Goal: Information Seeking & Learning: Learn about a topic

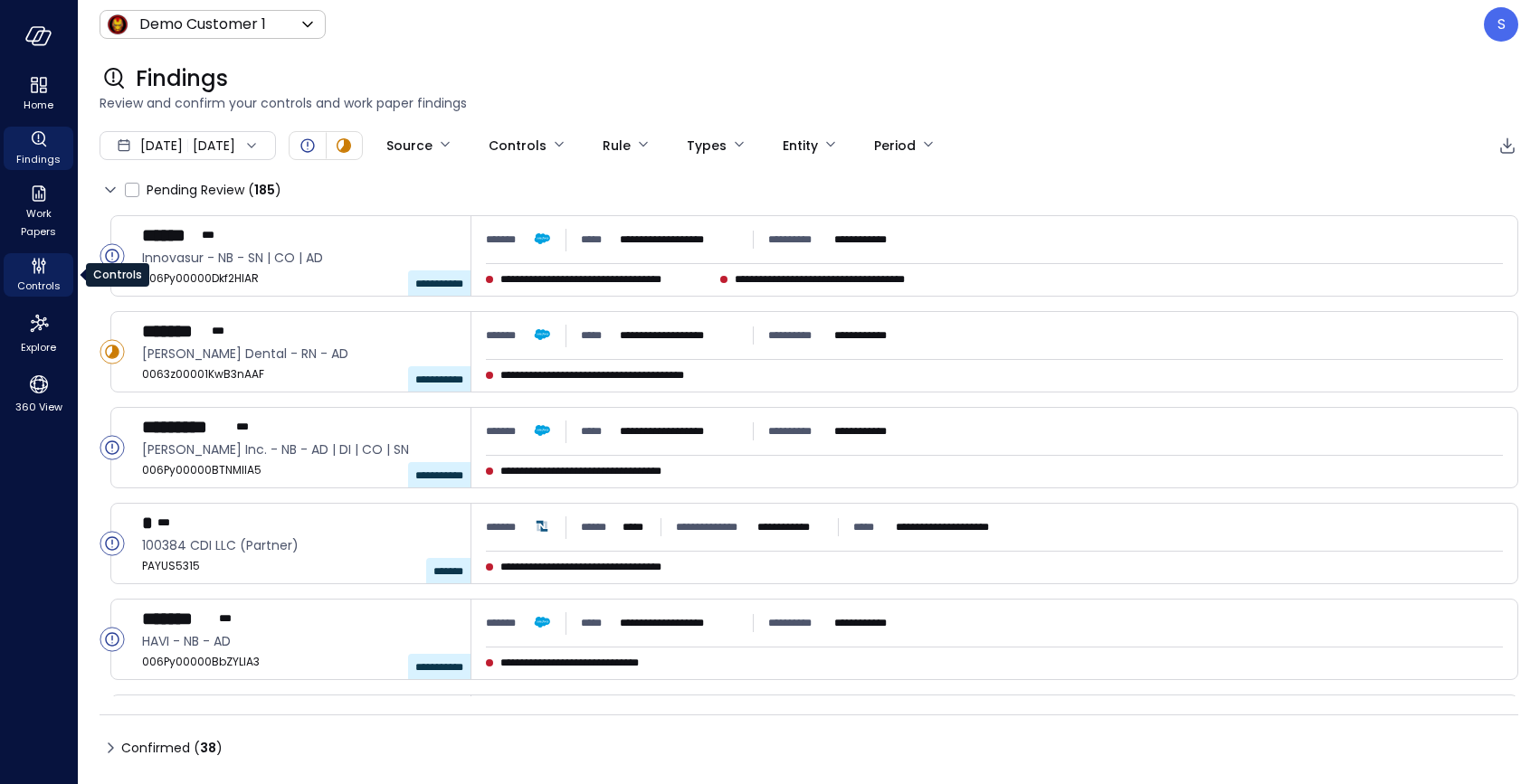
click at [36, 279] on span "Controls" at bounding box center [38, 286] width 43 height 18
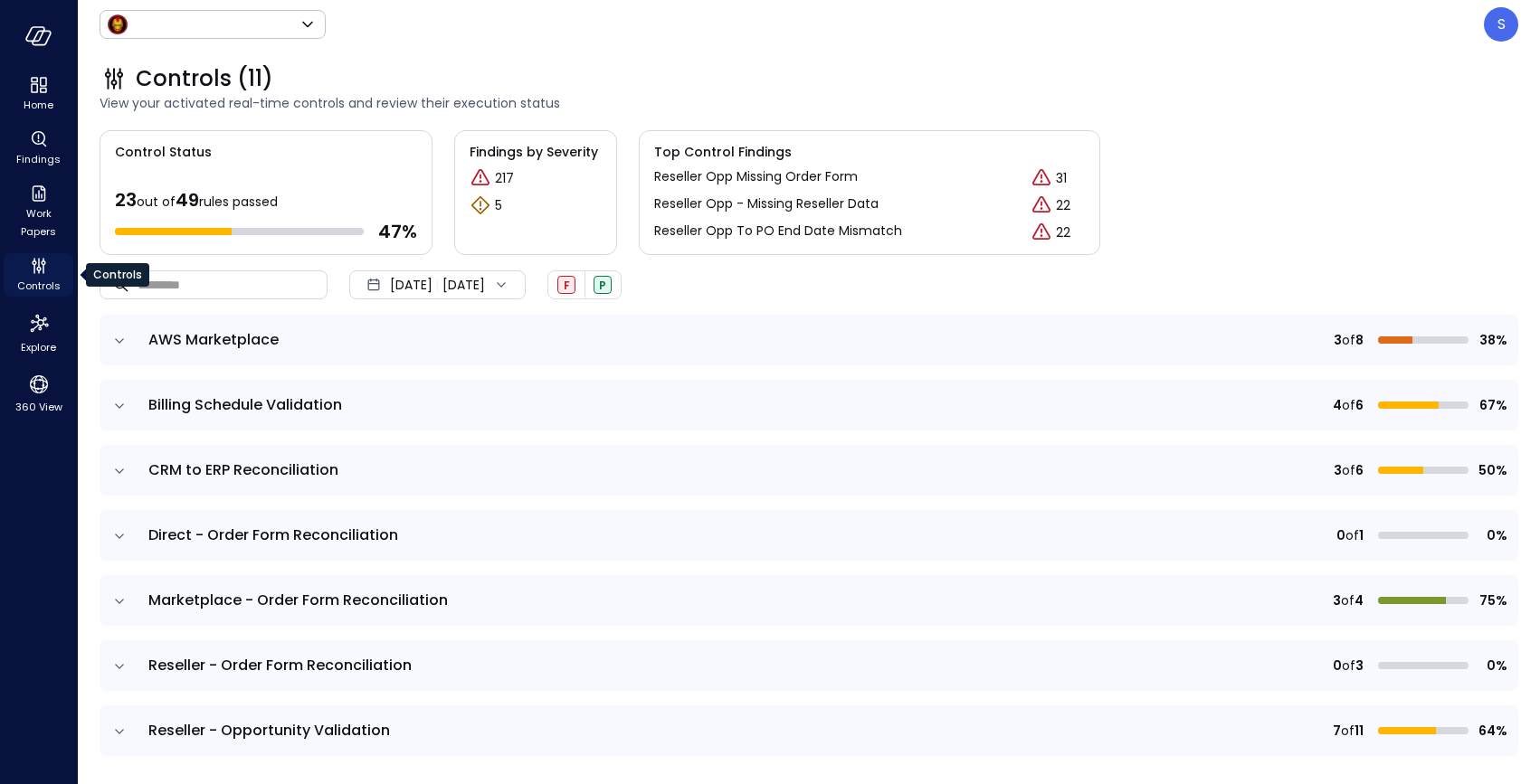
type input "*****"
click at [35, 81] on icon "Home" at bounding box center [33, 80] width 7 height 6
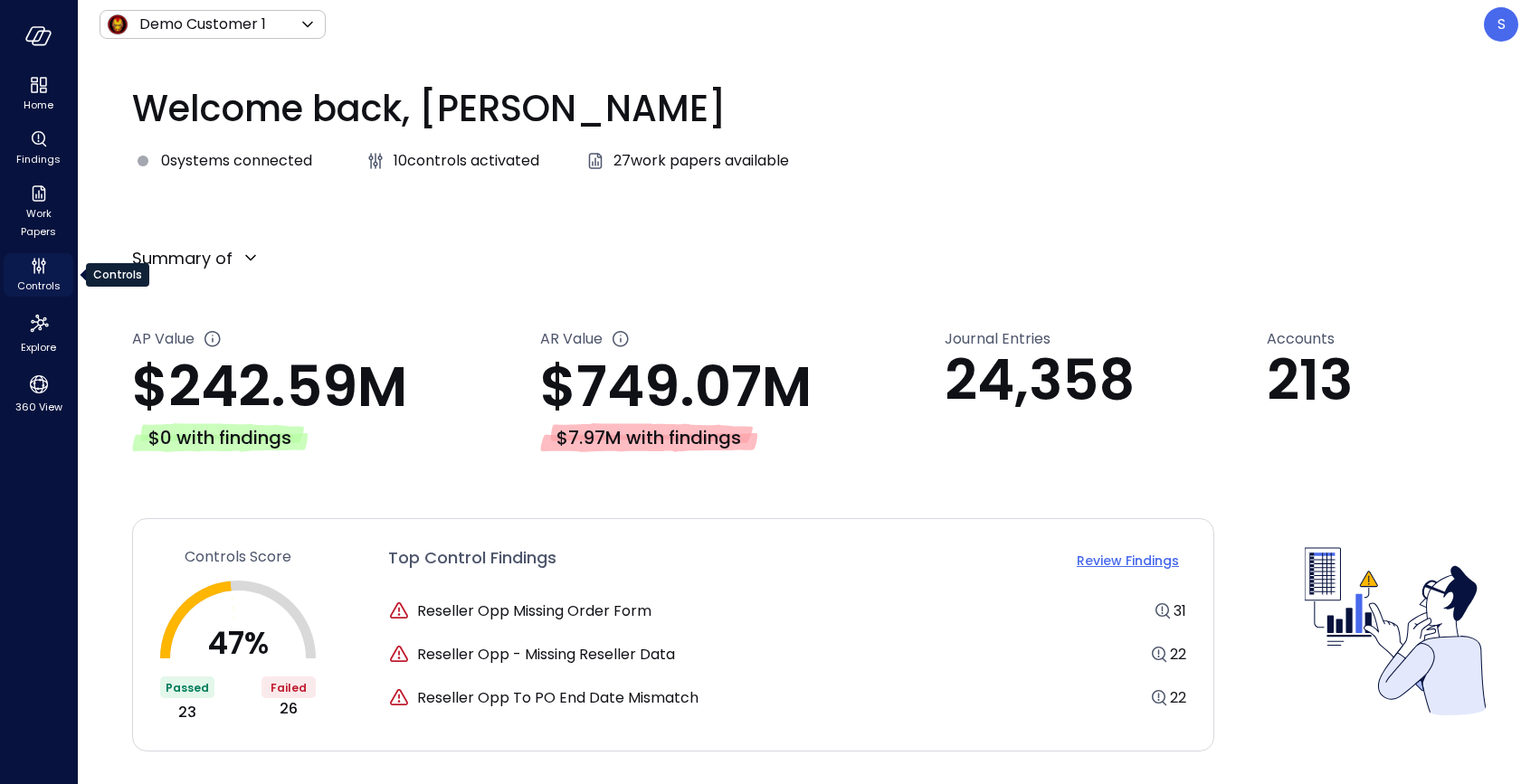
click at [39, 276] on icon "Controls" at bounding box center [38, 266] width 22 height 22
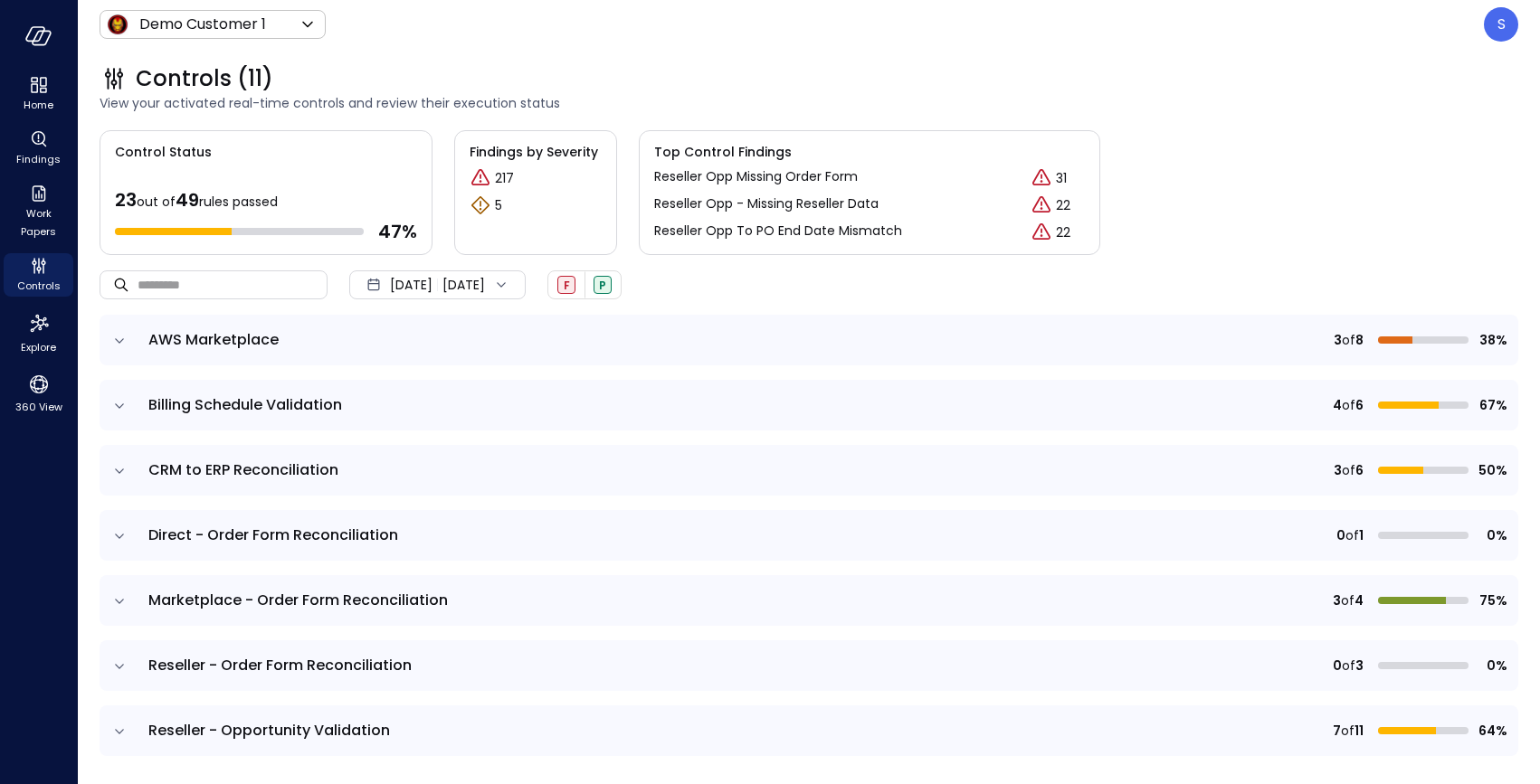
click at [510, 282] on icon at bounding box center [501, 285] width 18 height 18
click at [447, 390] on li "Current Year [DATE]" at bounding box center [447, 394] width 144 height 30
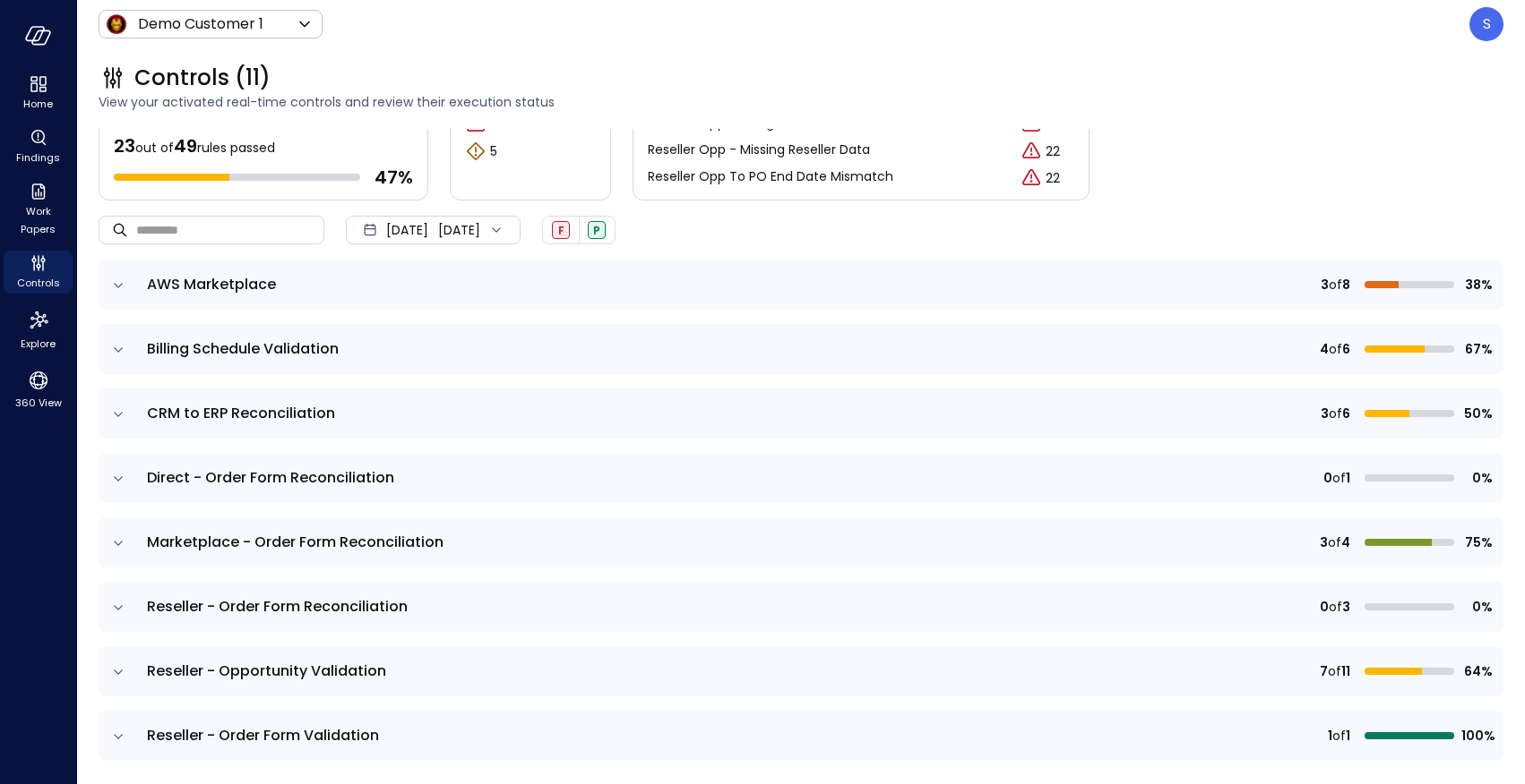
scroll to position [55, 0]
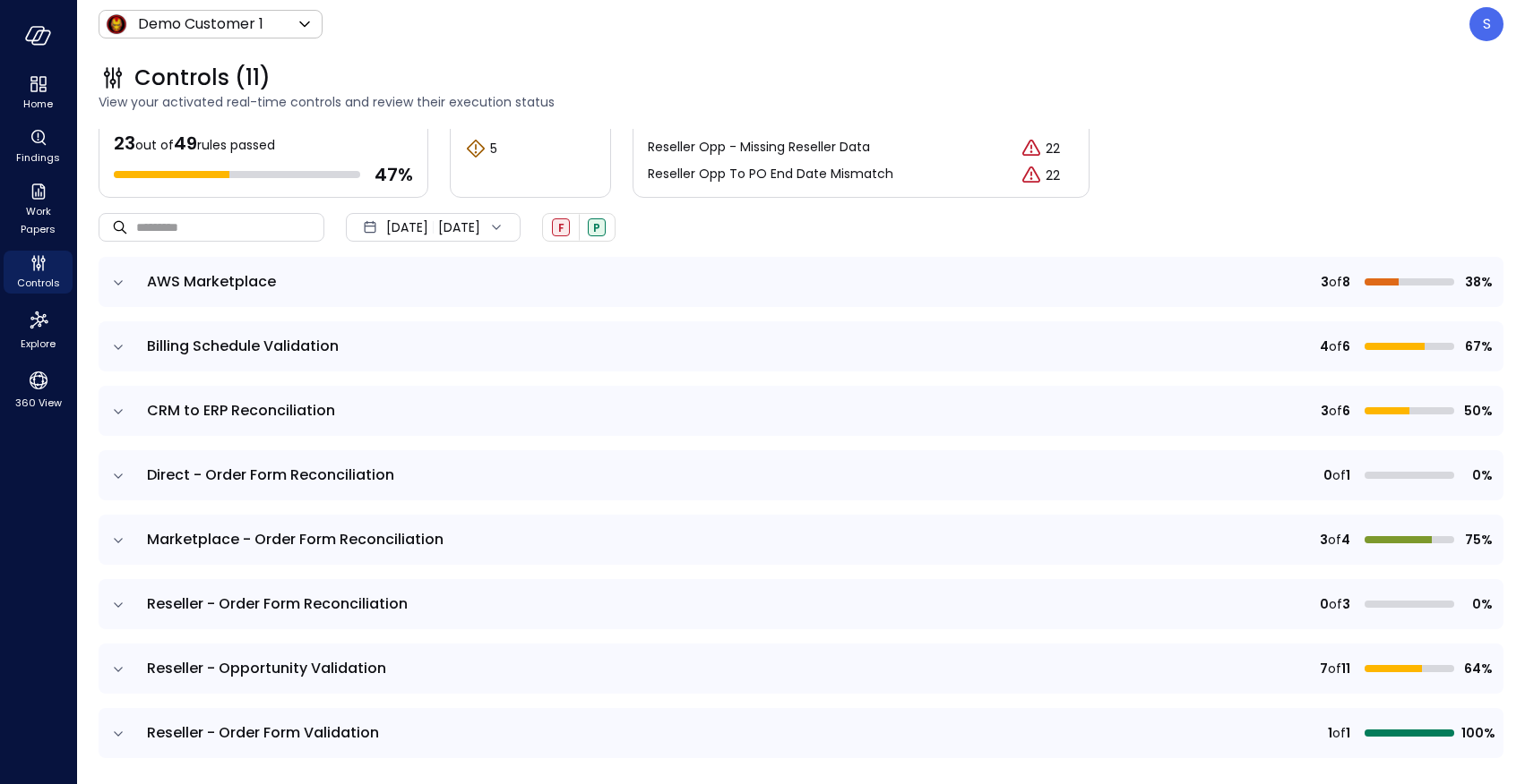
click at [118, 536] on icon "expand row" at bounding box center [118, 540] width 18 height 18
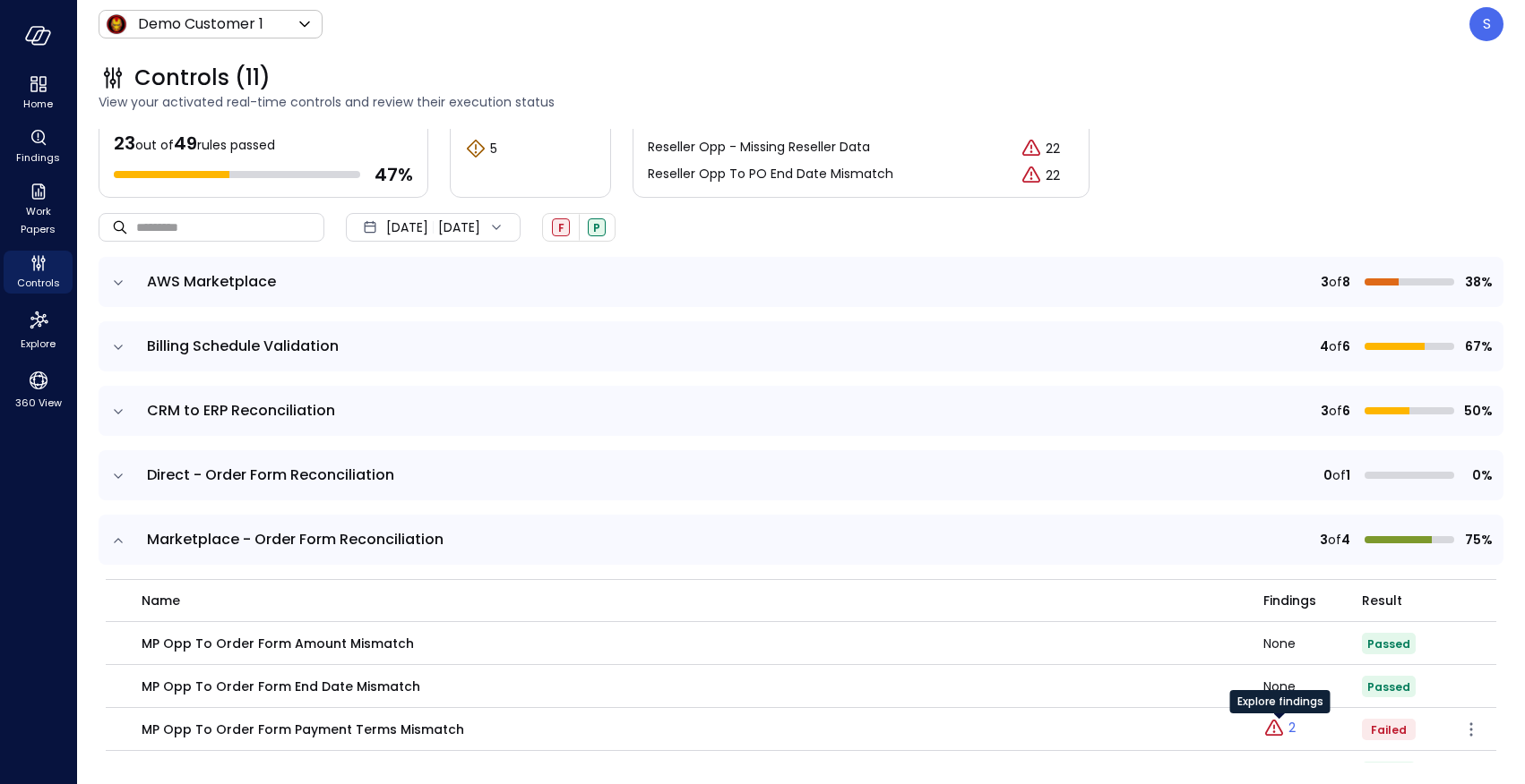
click at [1293, 726] on p "2" at bounding box center [1291, 727] width 7 height 19
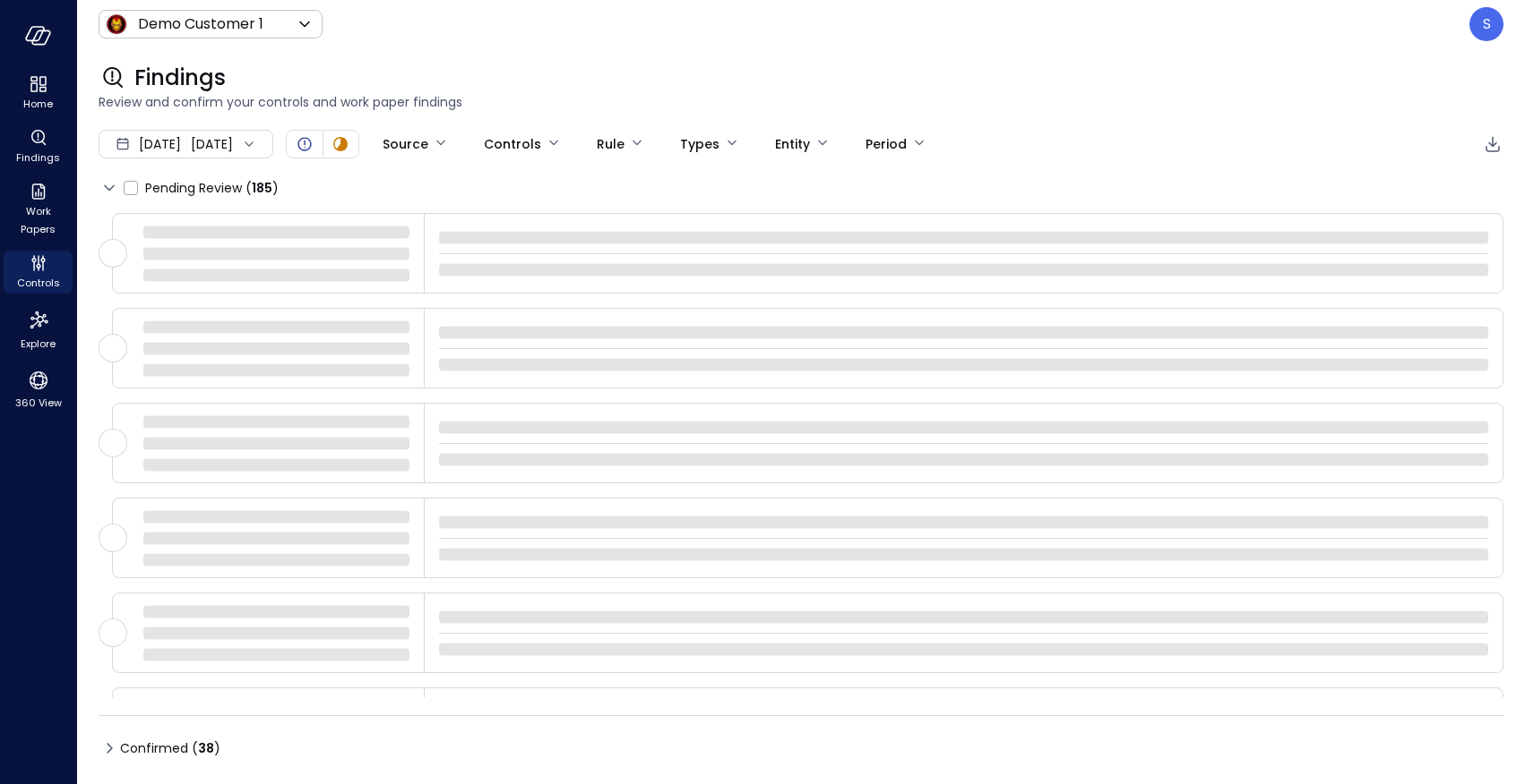
type input "****"
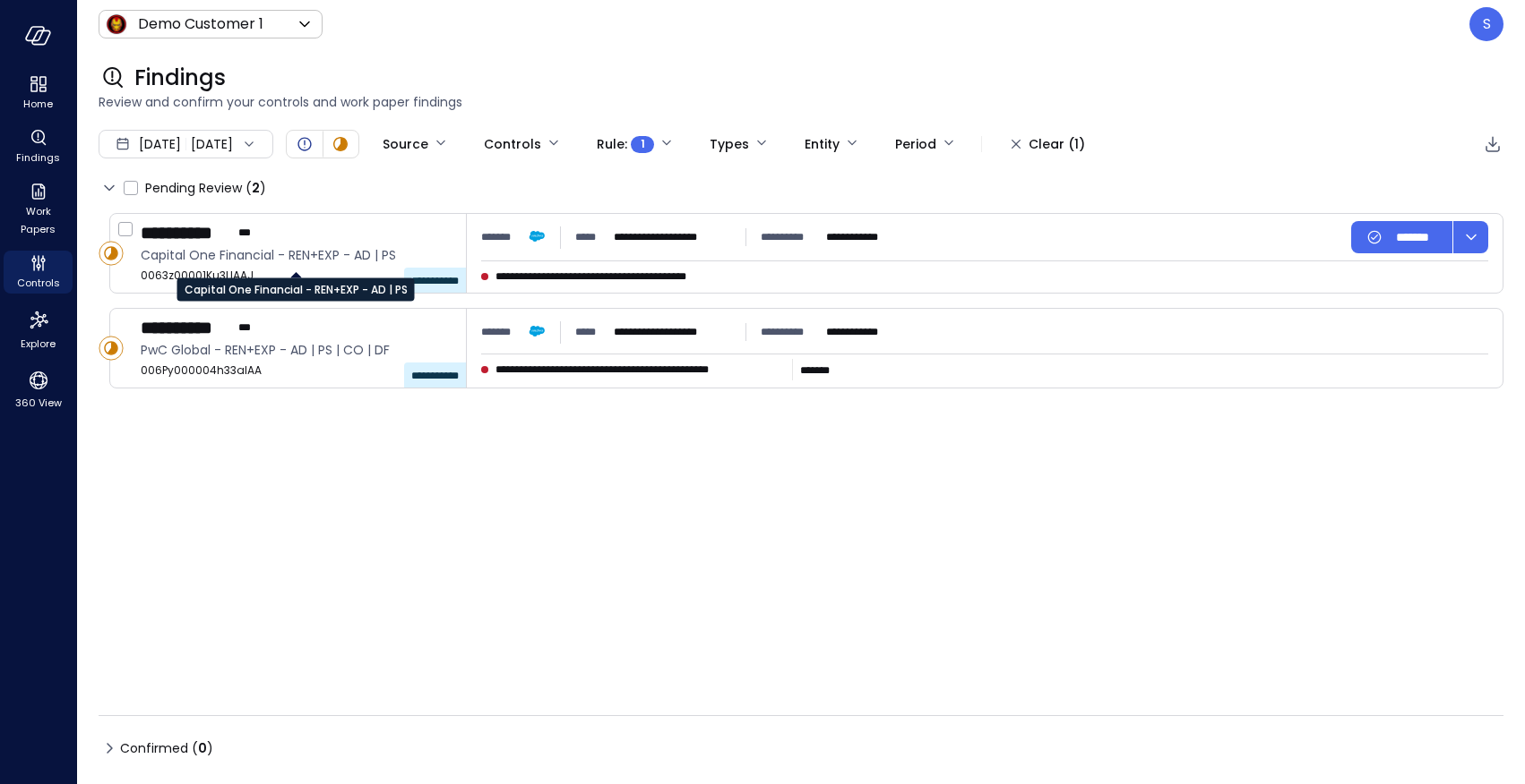
click at [249, 268] on div "Capital One Financial - REN+EXP - AD | PS" at bounding box center [296, 284] width 237 height 36
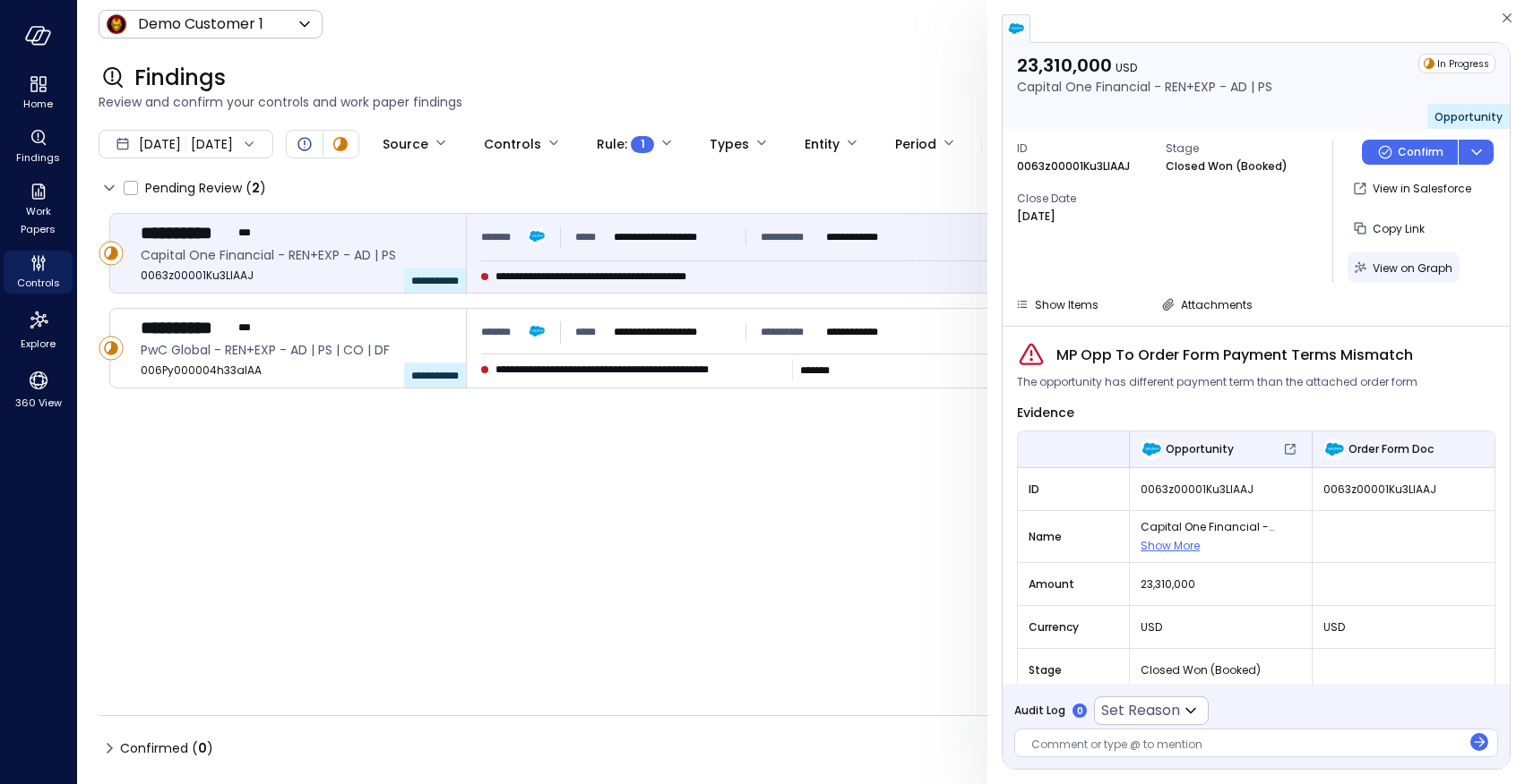
click at [1401, 273] on span "View on Graph" at bounding box center [1412, 268] width 80 height 16
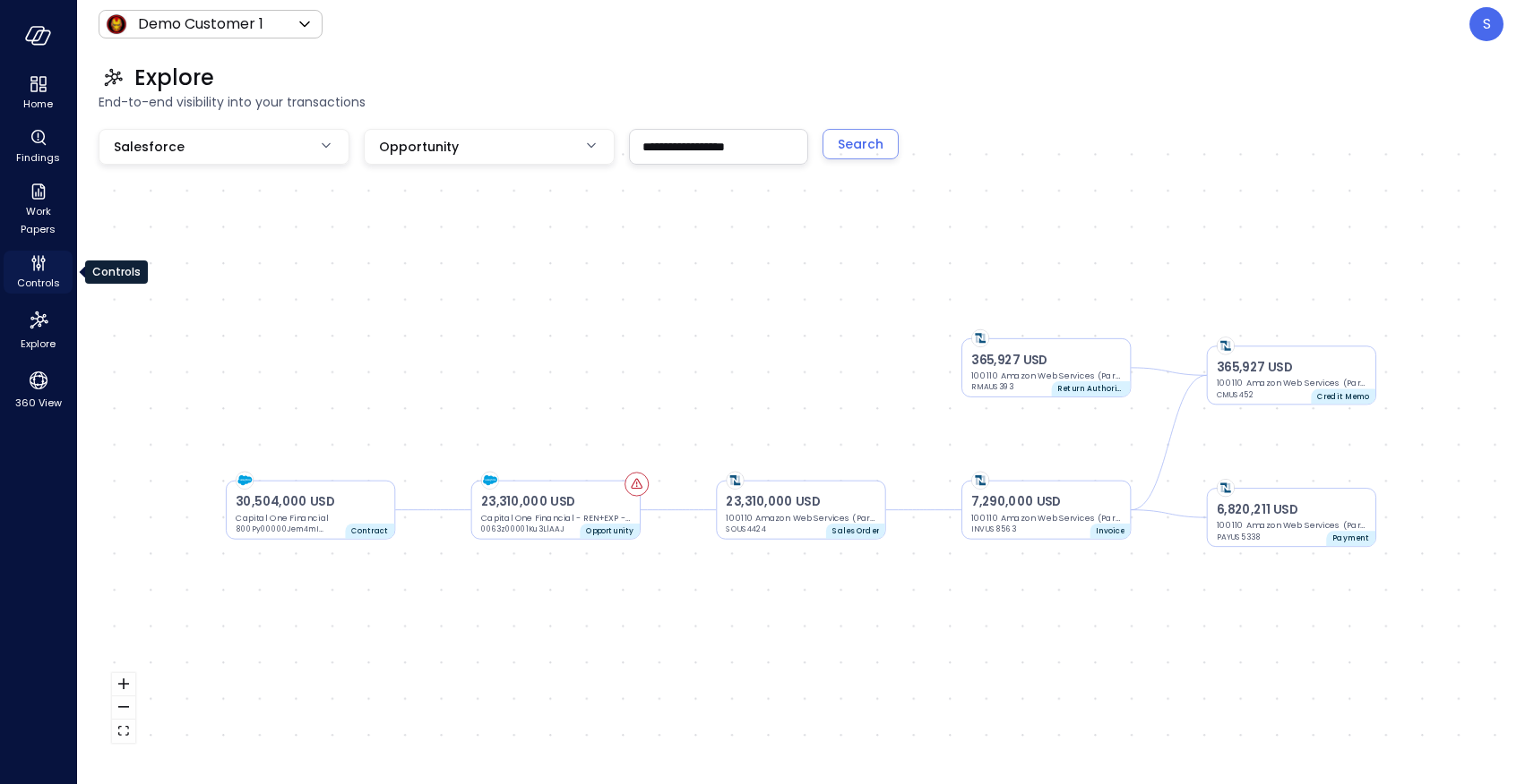
click at [41, 274] on span "Controls" at bounding box center [38, 283] width 43 height 18
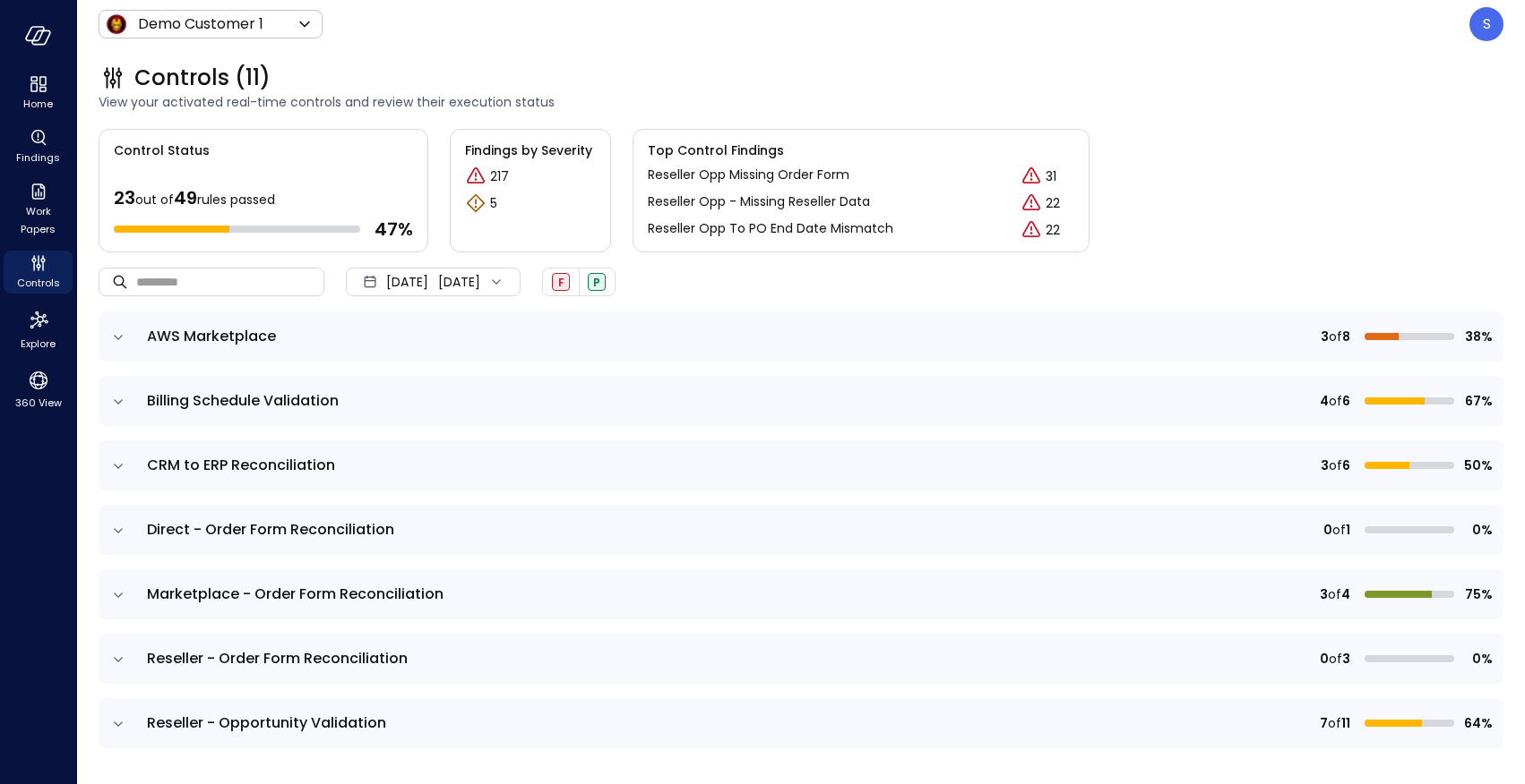
click at [505, 282] on icon at bounding box center [496, 282] width 18 height 18
click at [438, 396] on li "Current Year [DATE]" at bounding box center [443, 390] width 142 height 29
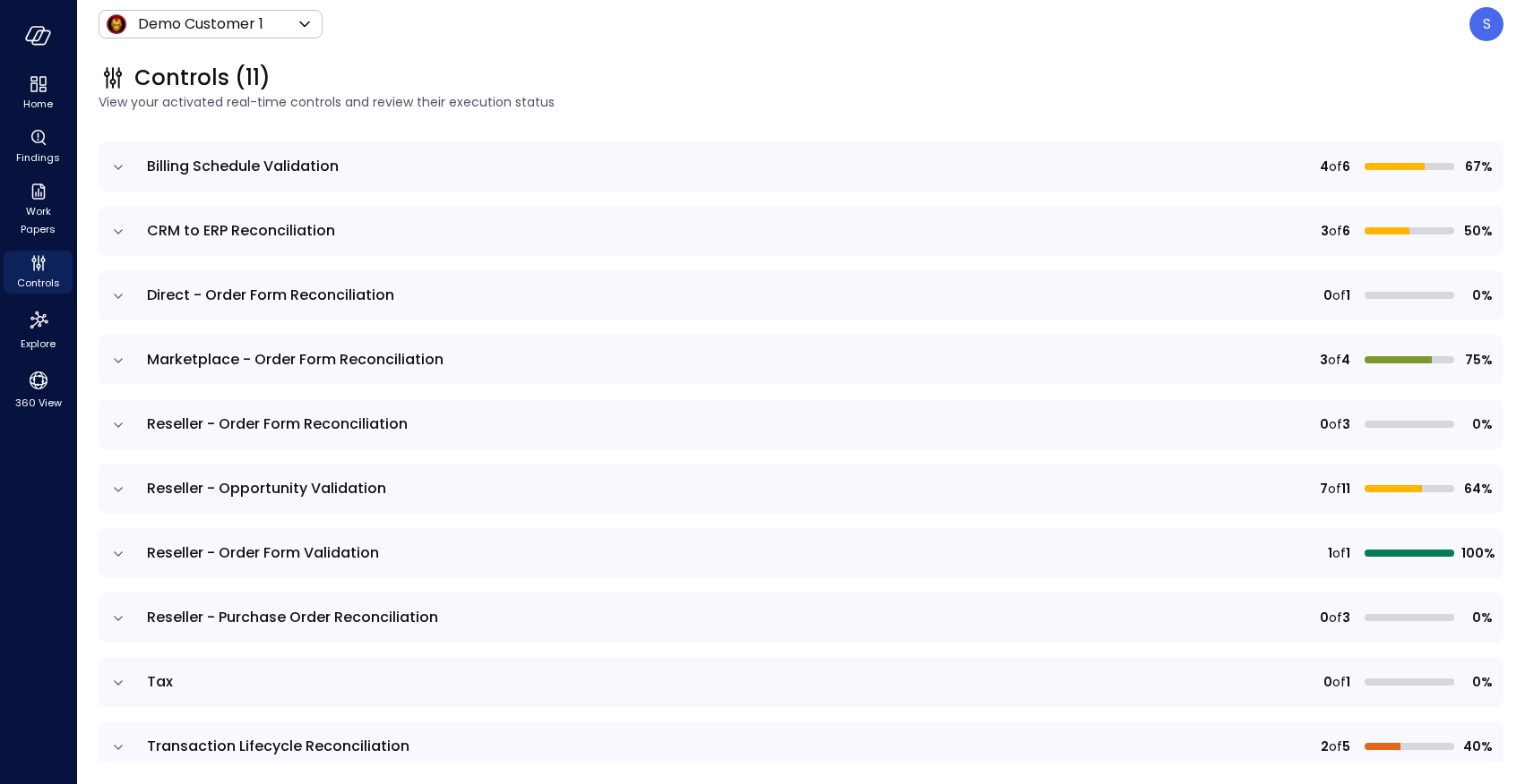
scroll to position [257, 0]
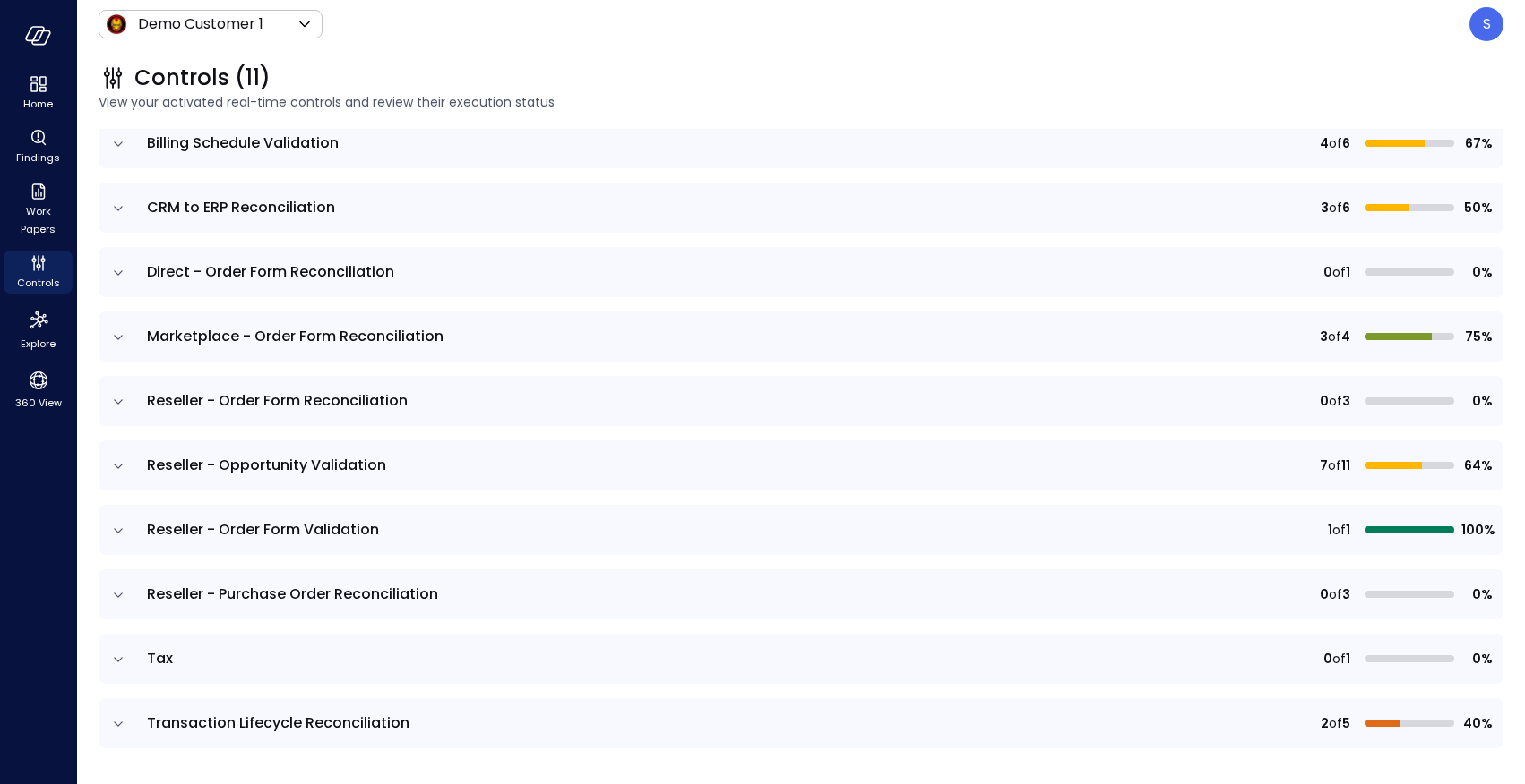
click at [123, 593] on icon "expand row" at bounding box center [118, 595] width 18 height 18
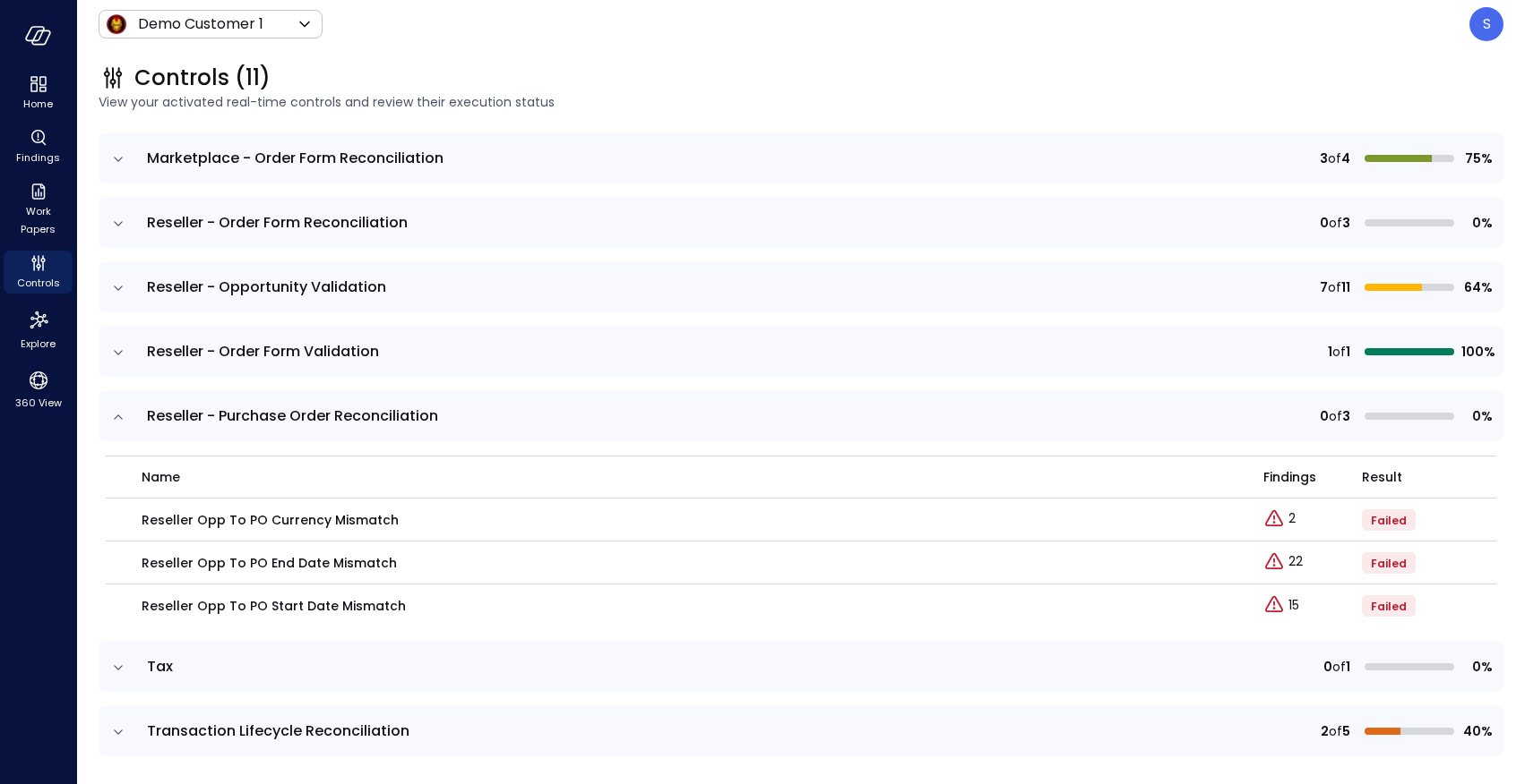
scroll to position [443, 0]
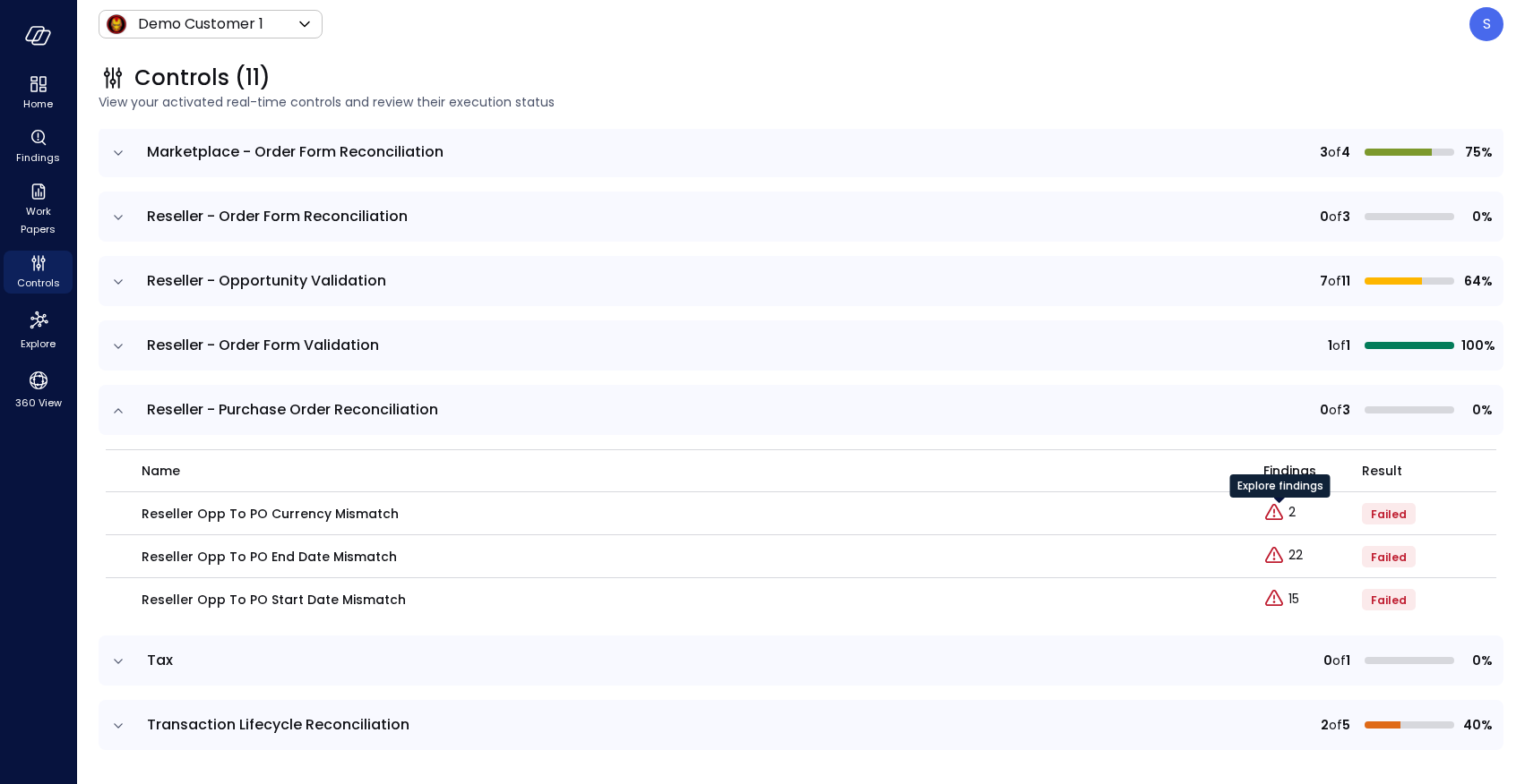
click at [1291, 509] on div "Explore findings" at bounding box center [1280, 492] width 100 height 36
click at [1290, 508] on div "Explore findings" at bounding box center [1280, 492] width 100 height 36
click at [395, 508] on div "Reseller Opp To PO Currency Mismatch" at bounding box center [691, 514] width 1100 height 20
click at [1296, 510] on div "2" at bounding box center [1311, 514] width 99 height 23
click at [1291, 510] on p "2" at bounding box center [1291, 512] width 7 height 19
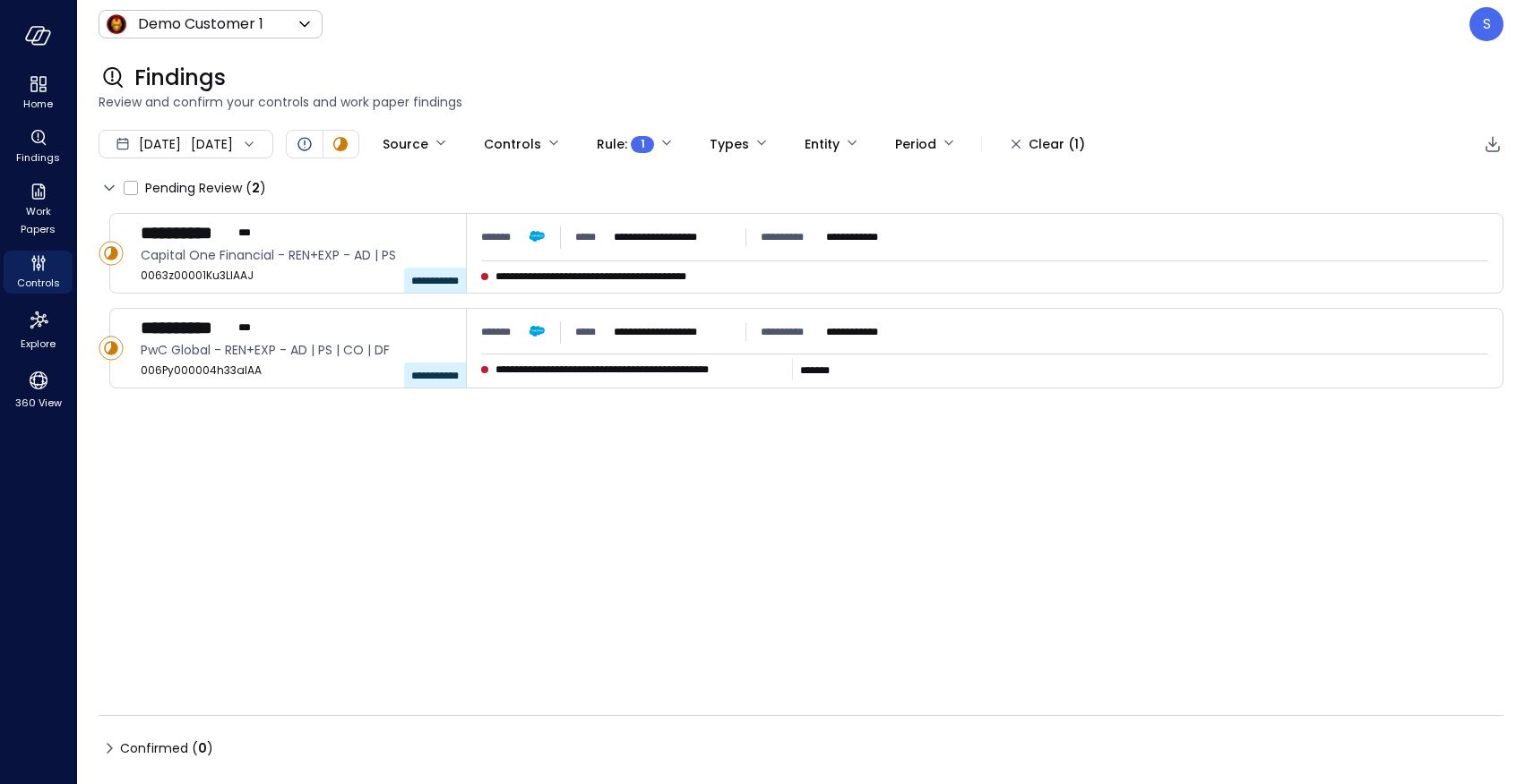
type input "****"
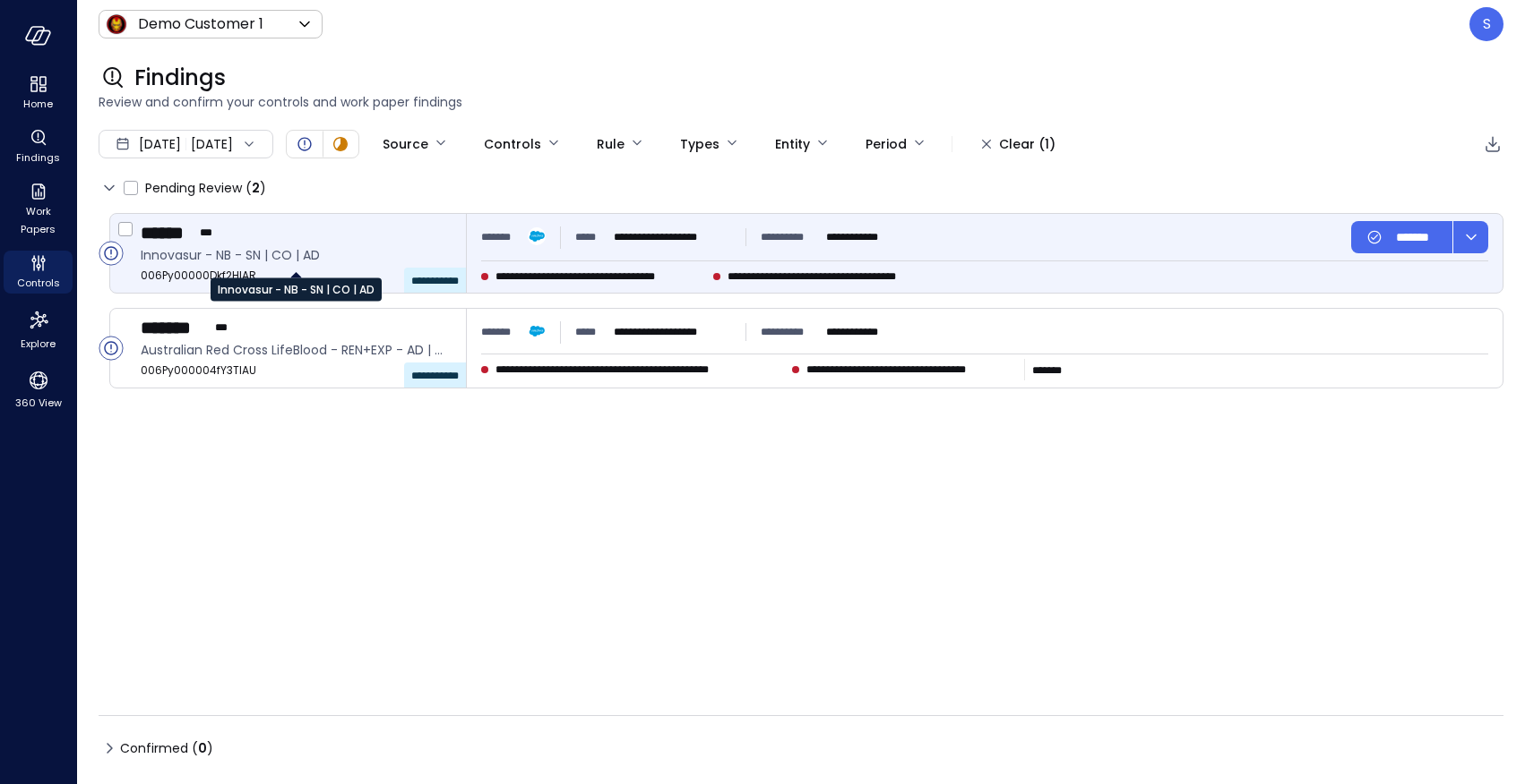
click at [256, 264] on span "Innovasur - NB - SN | CO | AD" at bounding box center [296, 255] width 311 height 20
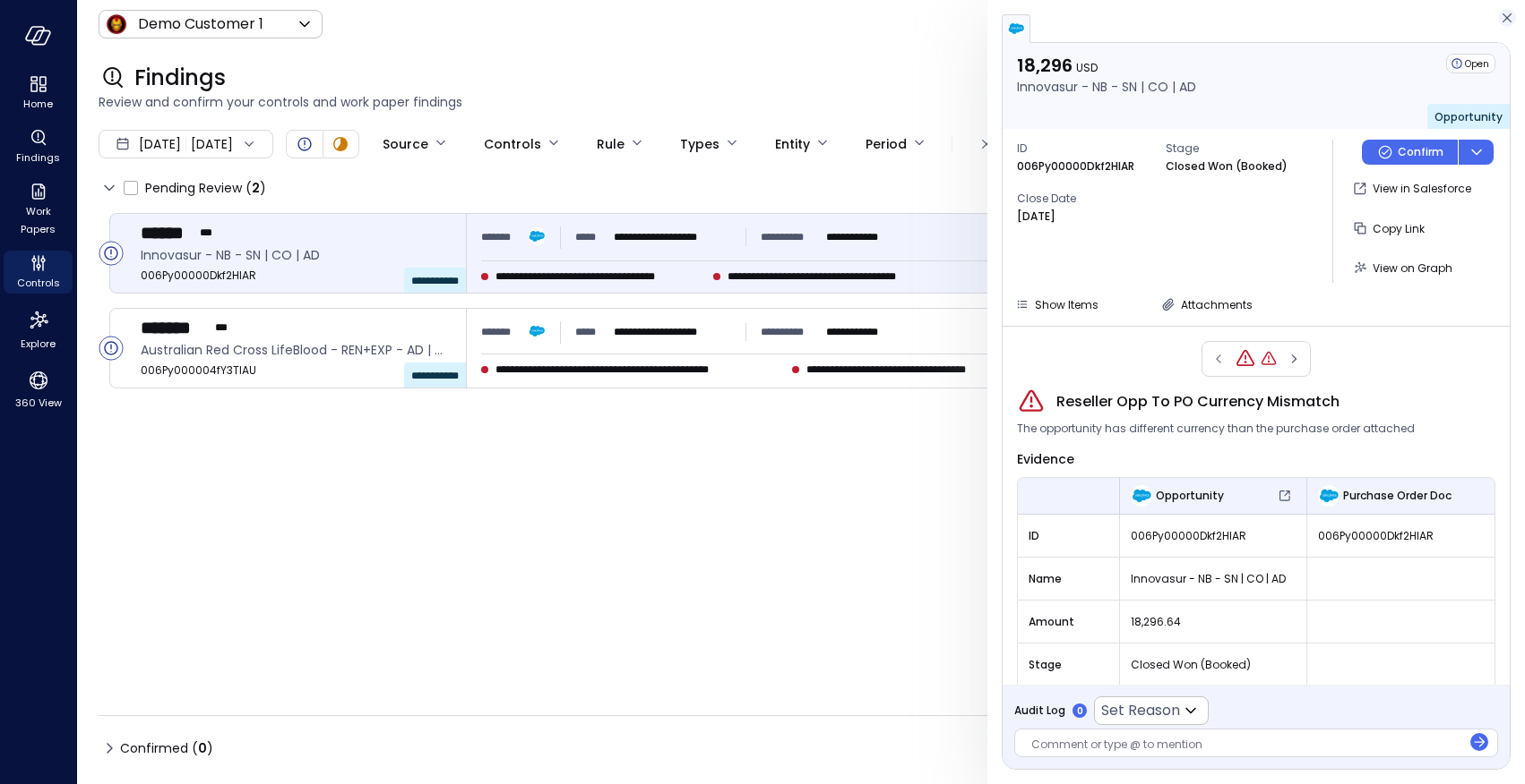
click at [1500, 11] on icon "button" at bounding box center [1506, 18] width 18 height 21
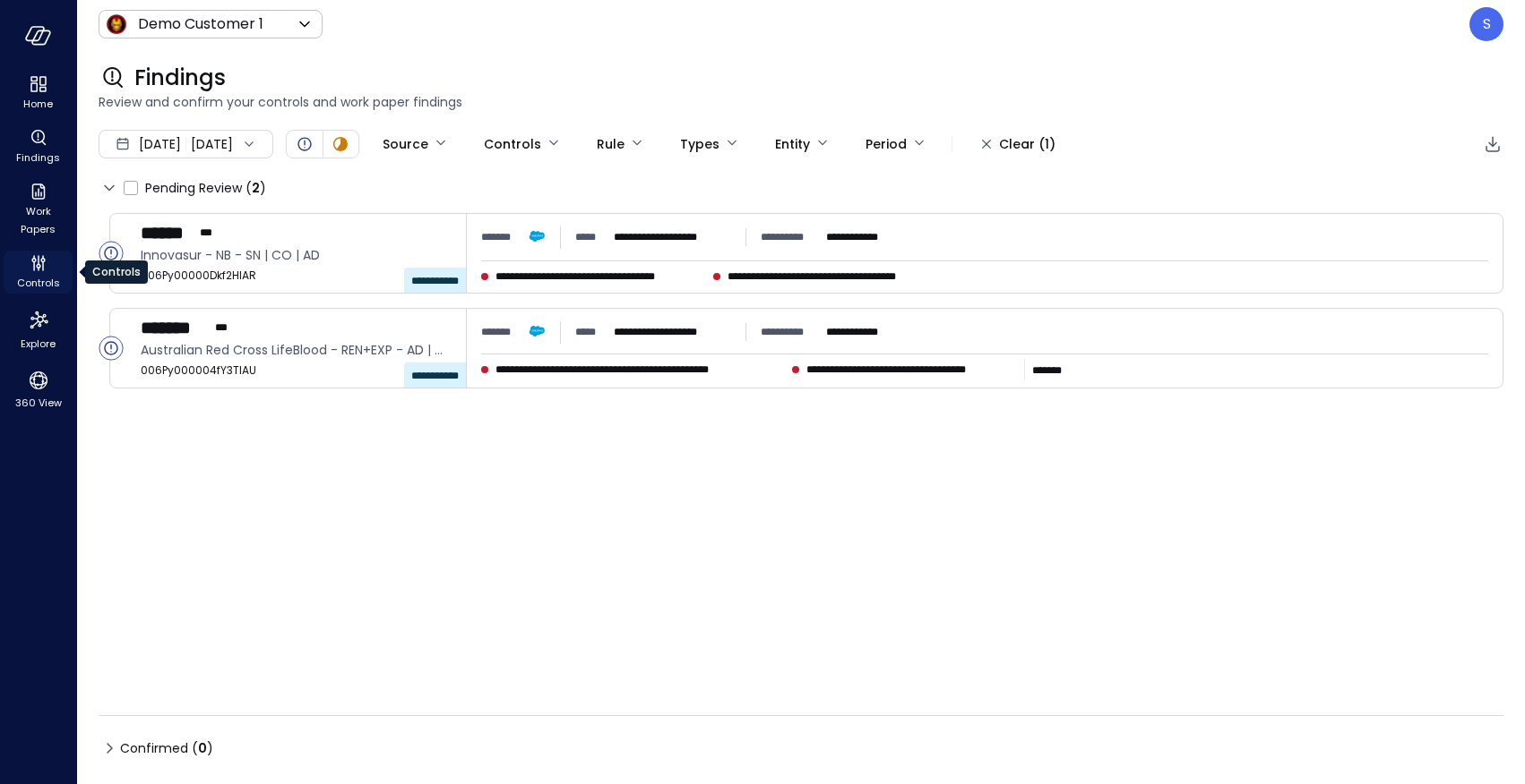
click at [45, 270] on icon "Controls" at bounding box center [38, 263] width 21 height 21
